Goal: Information Seeking & Learning: Find specific page/section

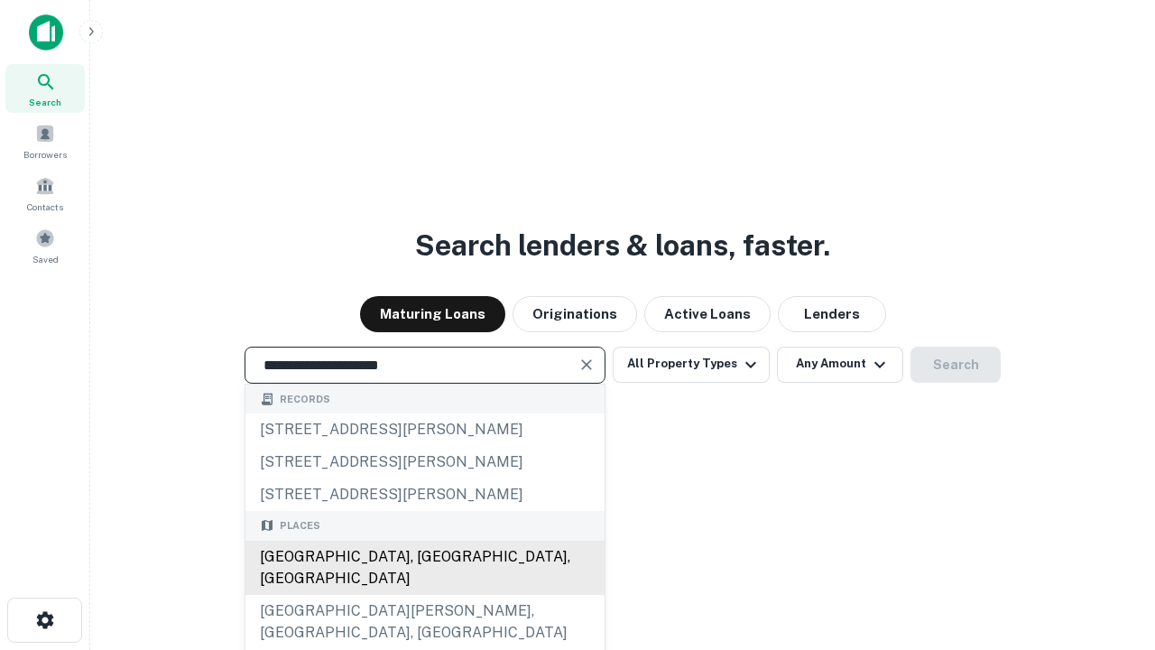
click at [424, 595] on div "[GEOGRAPHIC_DATA], [GEOGRAPHIC_DATA], [GEOGRAPHIC_DATA]" at bounding box center [425, 568] width 359 height 54
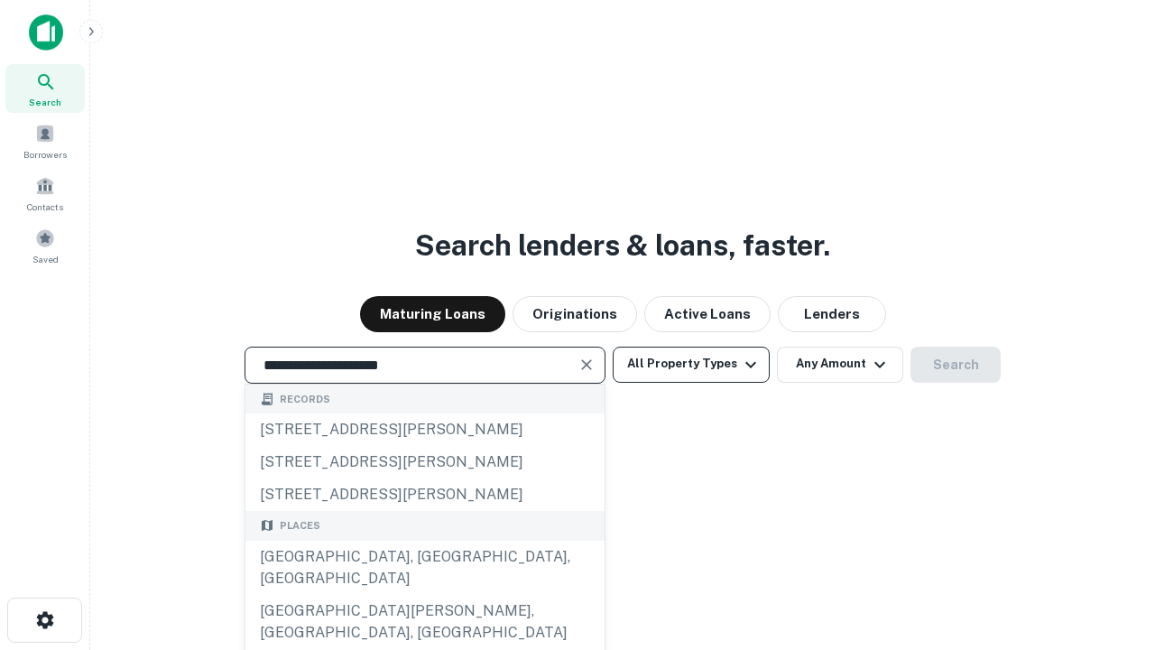
type input "**********"
click at [691, 364] on button "All Property Types" at bounding box center [691, 365] width 157 height 36
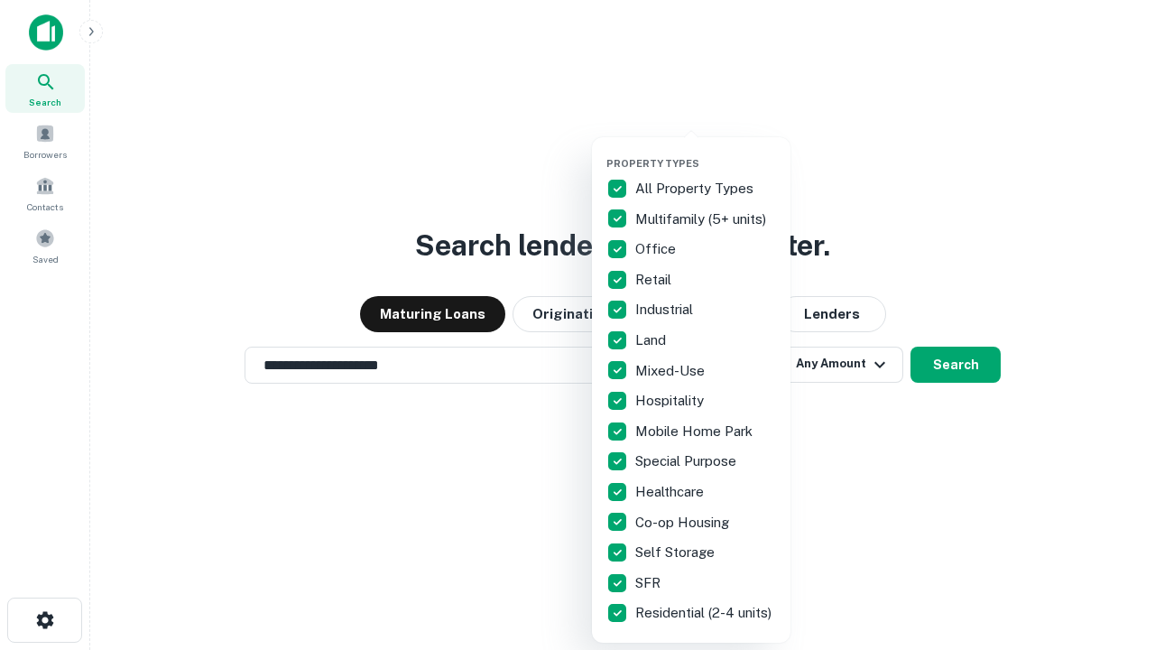
click at [706, 152] on button "button" at bounding box center [706, 152] width 199 height 1
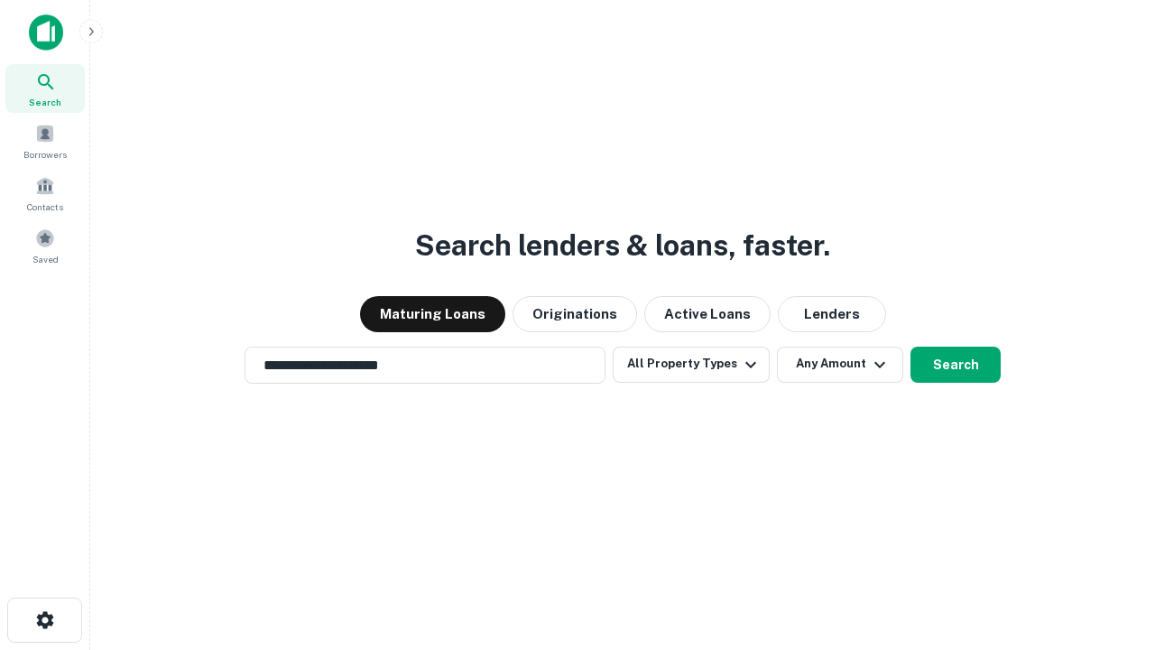
scroll to position [28, 0]
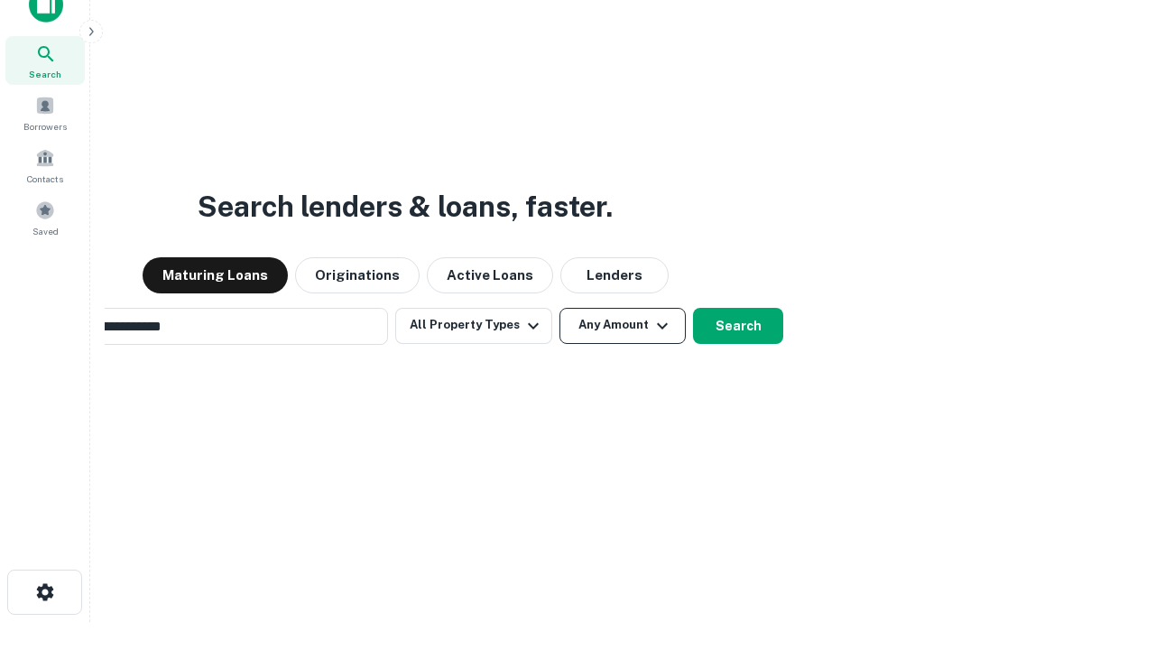
click at [560, 308] on button "Any Amount" at bounding box center [623, 326] width 126 height 36
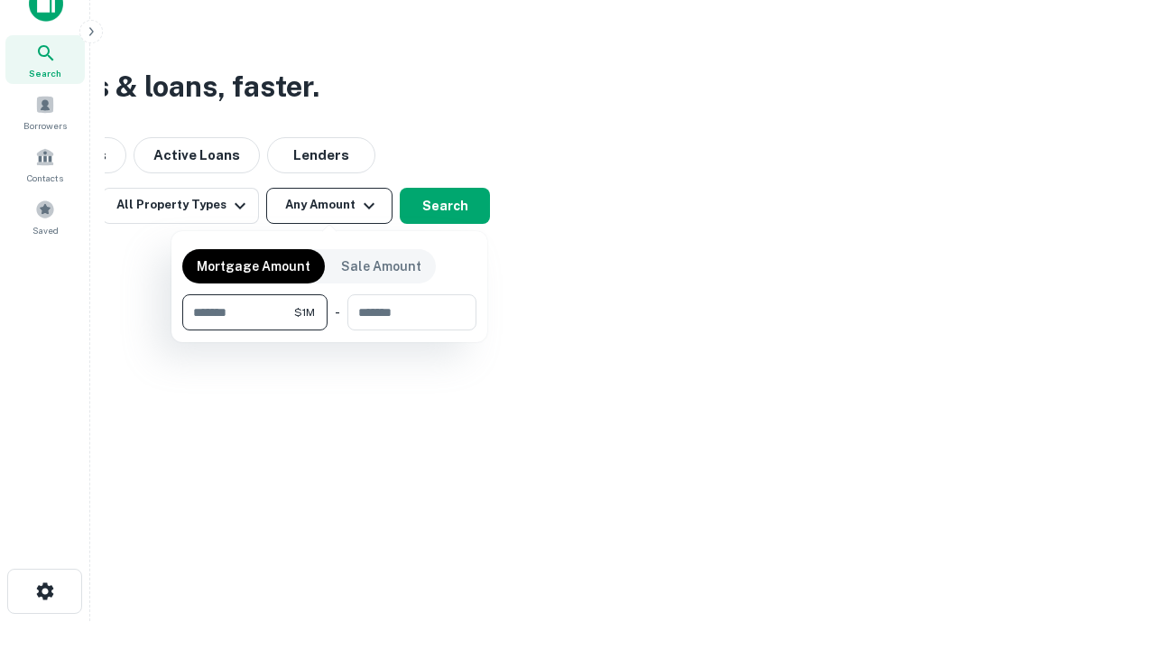
type input "*******"
click at [329, 330] on button "button" at bounding box center [329, 330] width 294 height 1
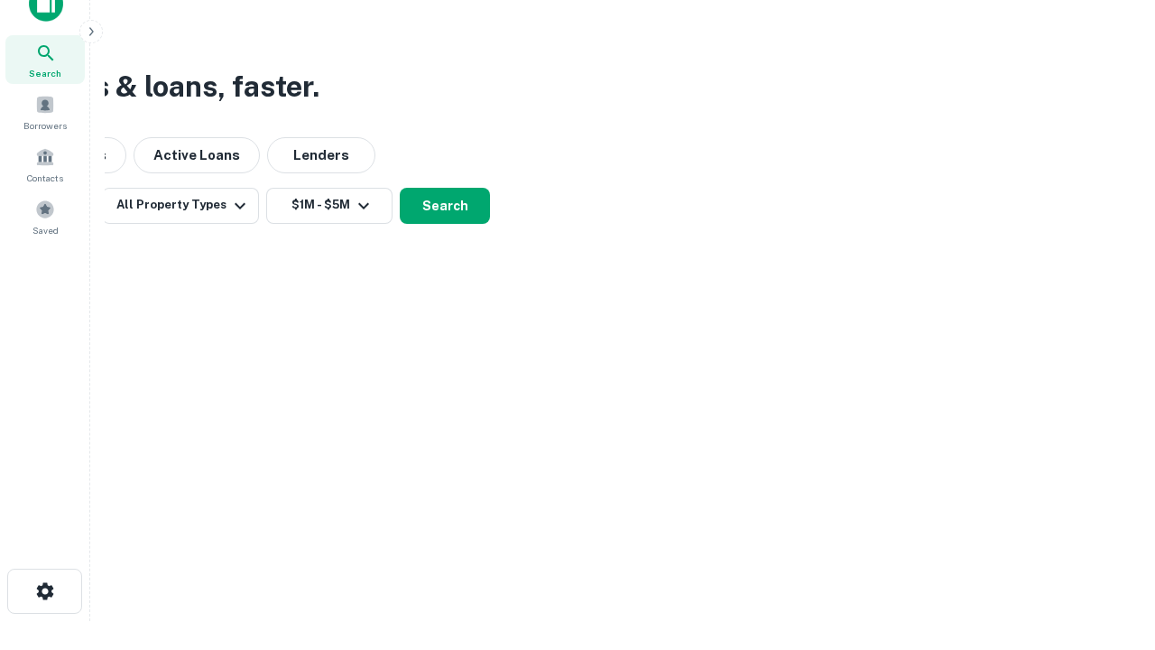
scroll to position [28, 0]
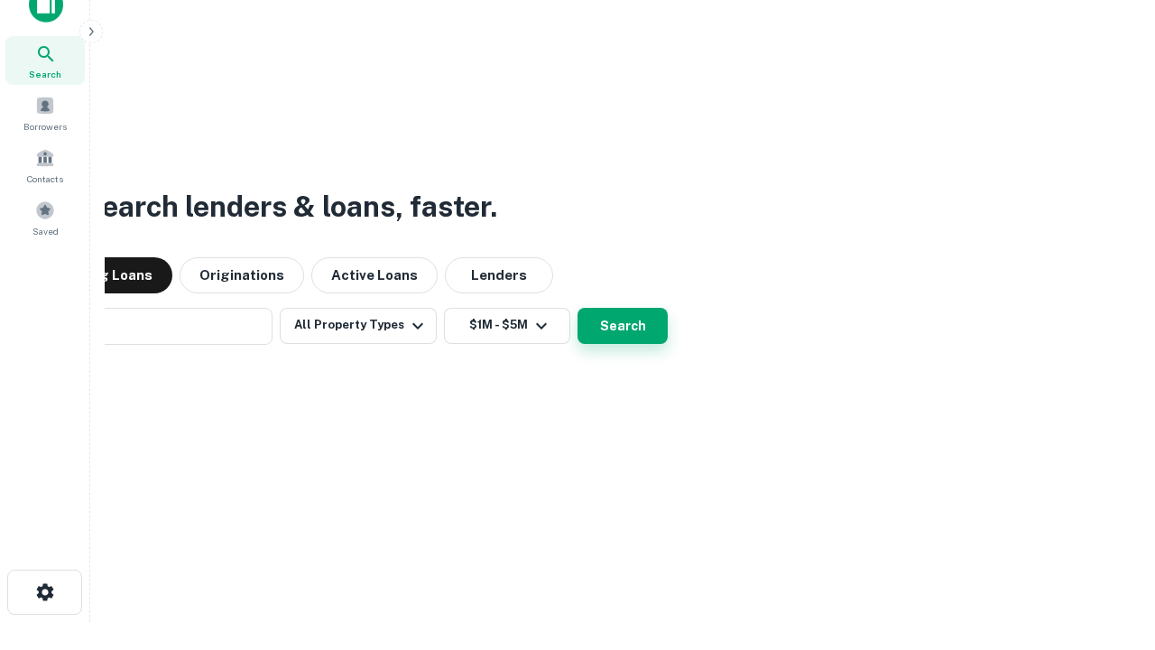
click at [578, 308] on button "Search" at bounding box center [623, 326] width 90 height 36
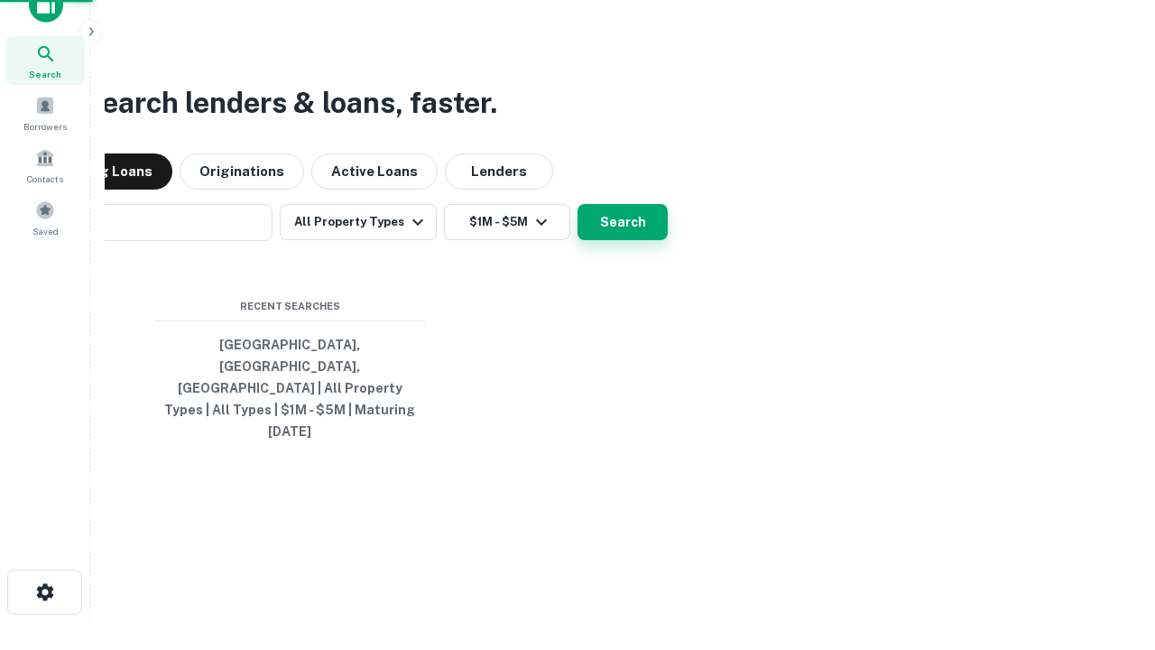
scroll to position [29, 0]
